Goal: Ask a question

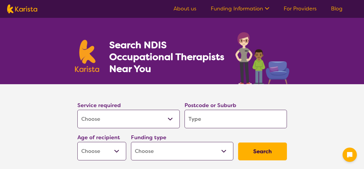
select select "[MEDICAL_DATA]"
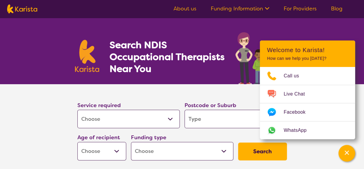
click at [201, 117] on input "search" at bounding box center [235, 119] width 102 height 18
click at [182, 90] on section "Service required Allied Health Assistant Assessment ([MEDICAL_DATA] or [MEDICAL…" at bounding box center [182, 123] width 228 height 79
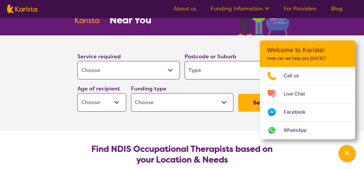
scroll to position [48, 0]
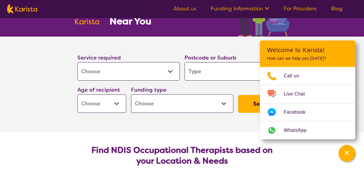
click at [224, 103] on select "Home Care Package (HCP) National Disability Insurance Scheme (NDIS) I don't know" at bounding box center [182, 103] width 102 height 18
click at [192, 115] on section "Service required Allied Health Assistant Assessment ([MEDICAL_DATA] or [MEDICAL…" at bounding box center [182, 84] width 238 height 95
click at [119, 105] on select "Early Childhood - 0 to 9 Child - 10 to 11 Adolescent - 12 to 17 Adult - 18 to 6…" at bounding box center [101, 103] width 49 height 18
select select "AD"
click at [77, 94] on select "Early Childhood - 0 to 9 Child - 10 to 11 Adolescent - 12 to 17 Adult - 18 to 6…" at bounding box center [101, 103] width 49 height 18
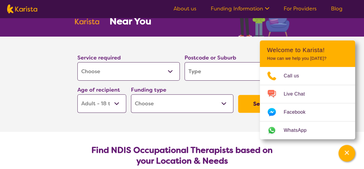
select select "AD"
click at [172, 102] on select "Home Care Package (HCP) National Disability Insurance Scheme (NDIS) I don't know" at bounding box center [182, 103] width 102 height 18
select select "HCP"
click at [131, 94] on select "Home Care Package (HCP) National Disability Insurance Scheme (NDIS) I don't know" at bounding box center [182, 103] width 102 height 18
select select "HCP"
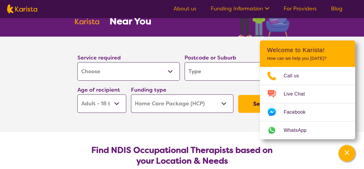
click at [198, 71] on input "search" at bounding box center [235, 71] width 102 height 18
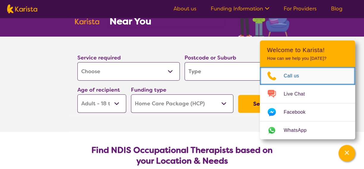
click at [284, 78] on span "Call us" at bounding box center [295, 75] width 23 height 9
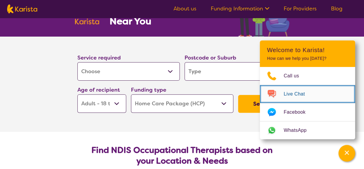
click at [286, 96] on span "Live Chat" at bounding box center [298, 94] width 28 height 9
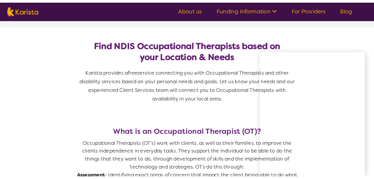
scroll to position [171, 0]
